Goal: Check status

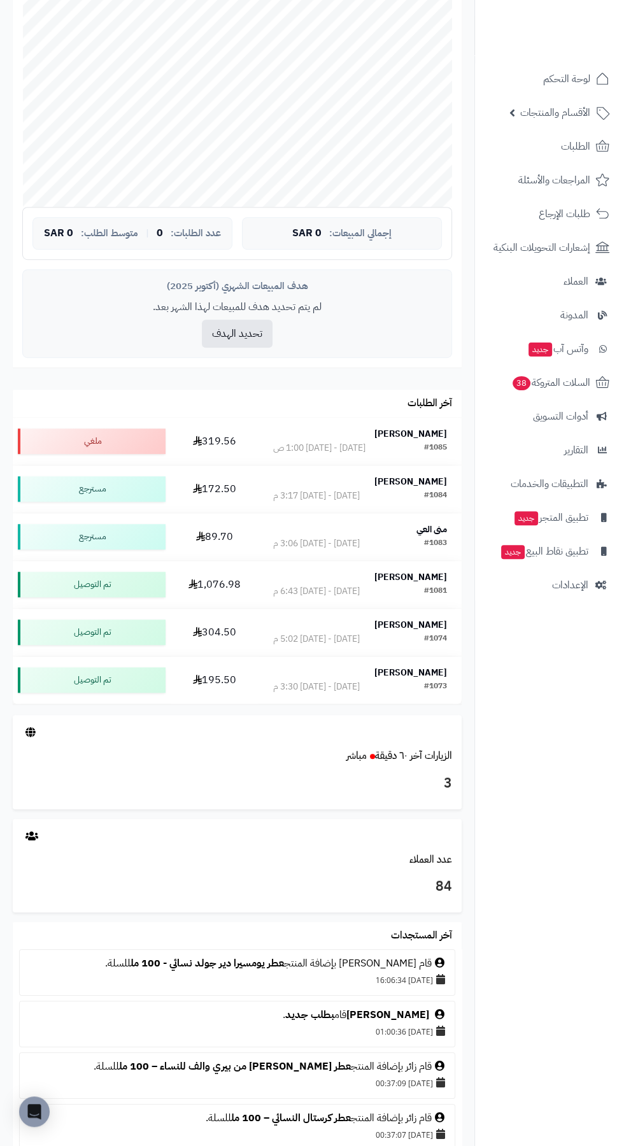
scroll to position [408, 0]
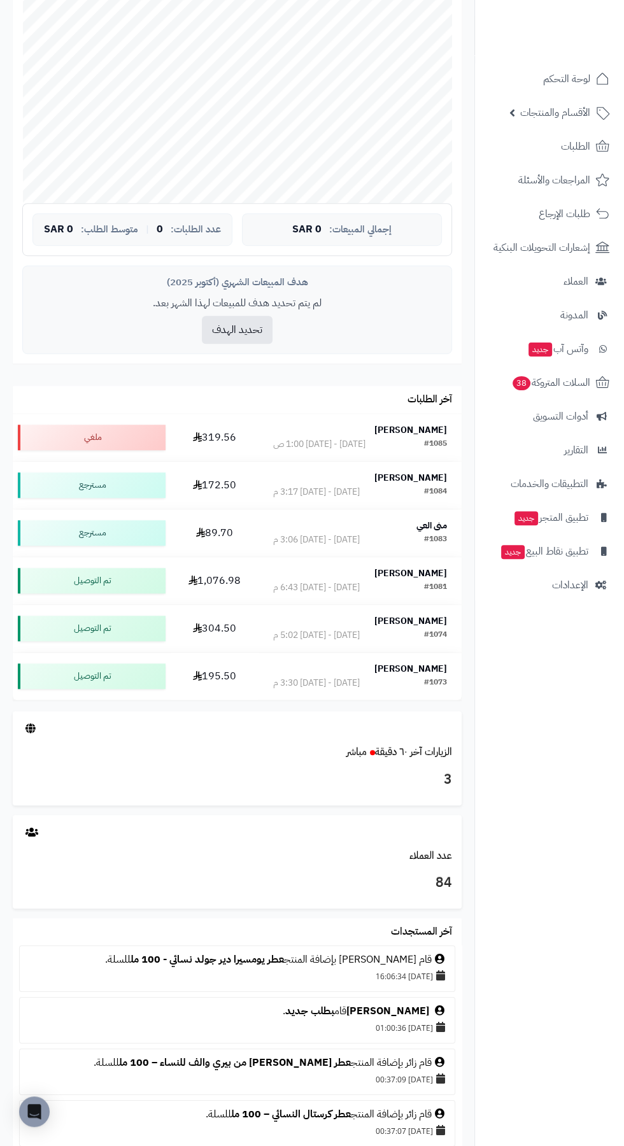
click at [222, 761] on div "3" at bounding box center [237, 783] width 449 height 46
click at [28, 726] on icon at bounding box center [30, 728] width 10 height 10
click at [418, 757] on link "الزيارات آخر ٦٠ دقيقة مباشر" at bounding box center [399, 751] width 106 height 15
